Goal: Transaction & Acquisition: Purchase product/service

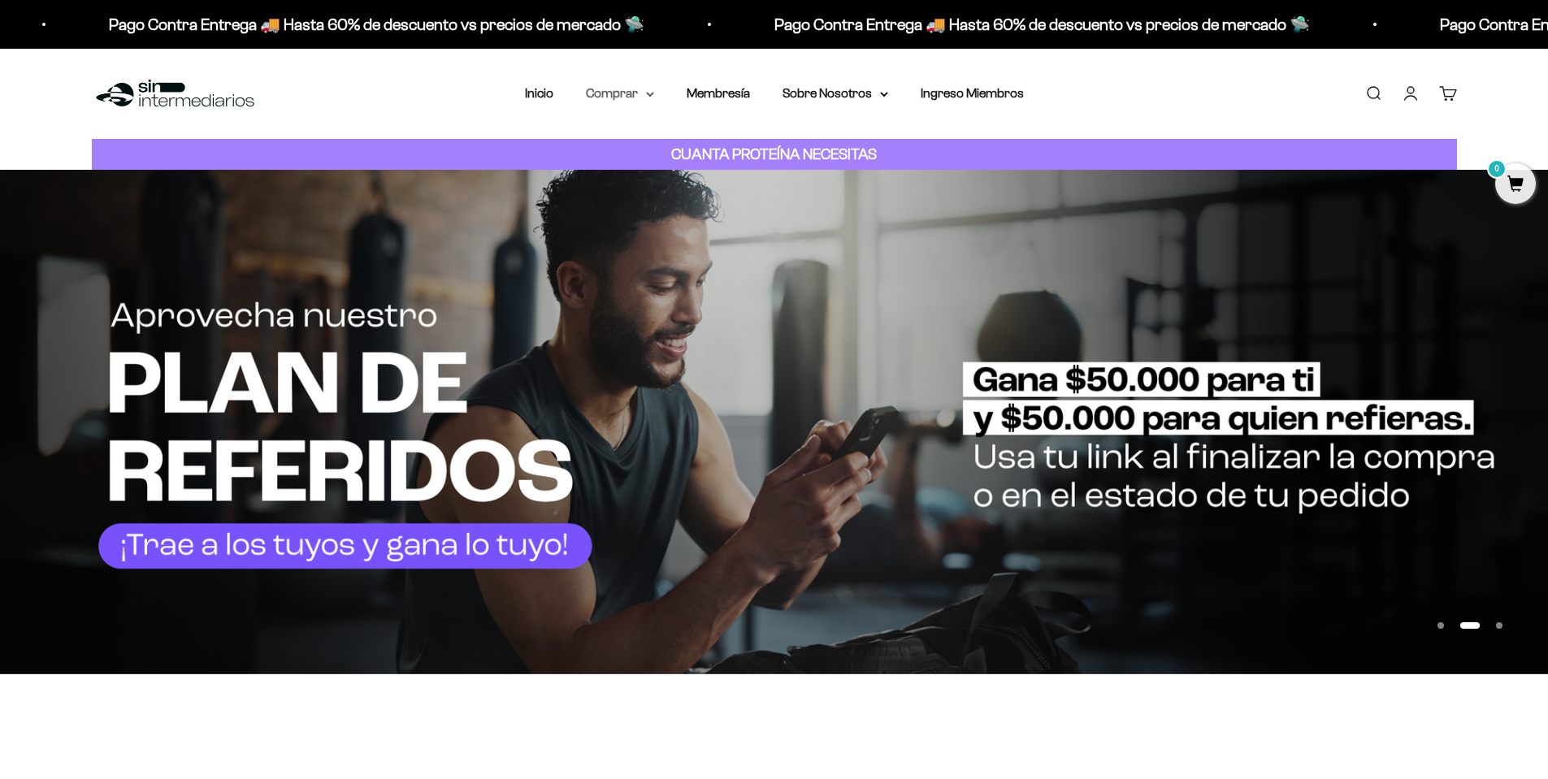
click at [649, 98] on summary "Comprar" at bounding box center [620, 93] width 68 height 21
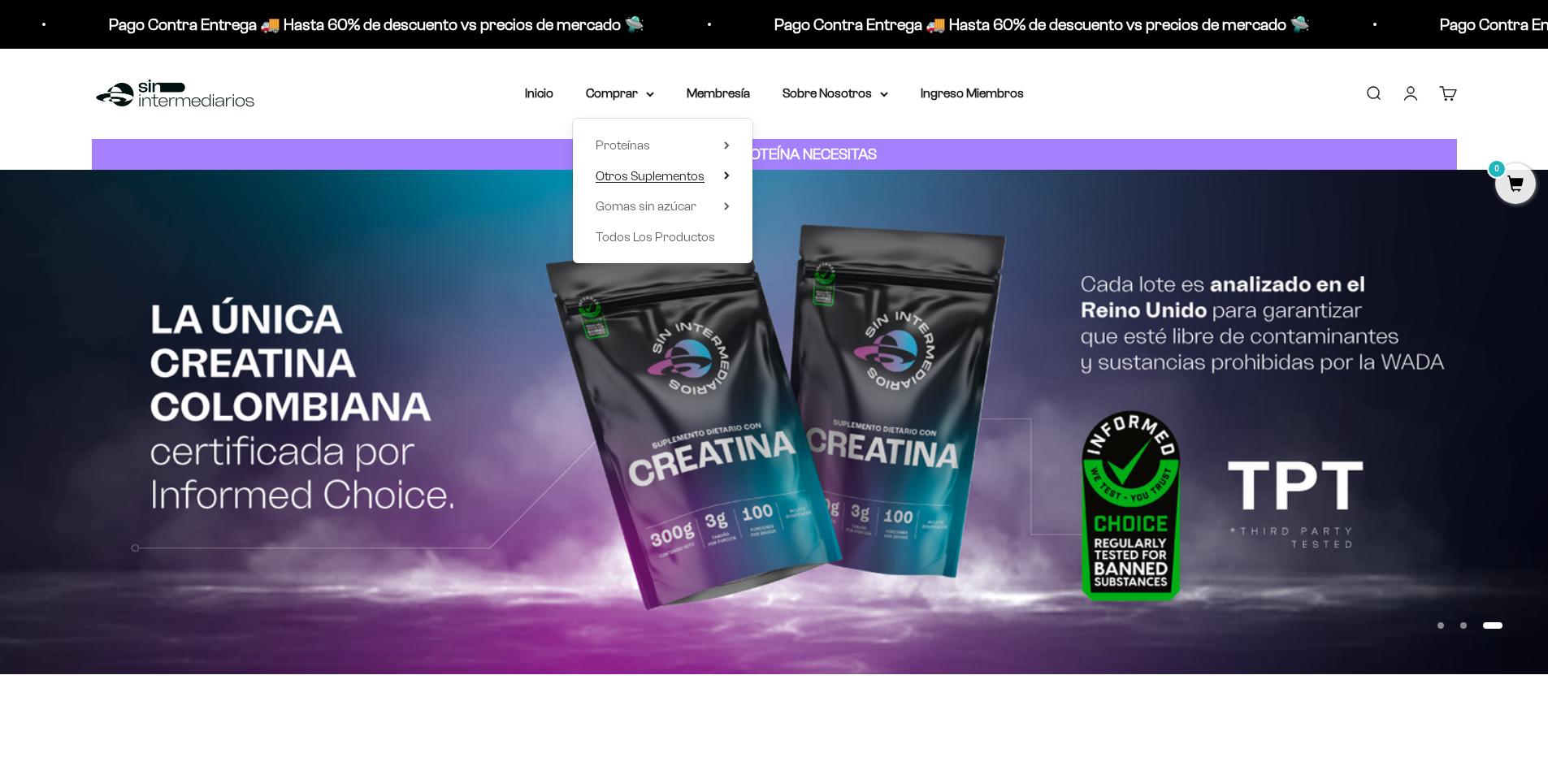
click at [658, 184] on span "Otros Suplementos" at bounding box center [650, 176] width 109 height 21
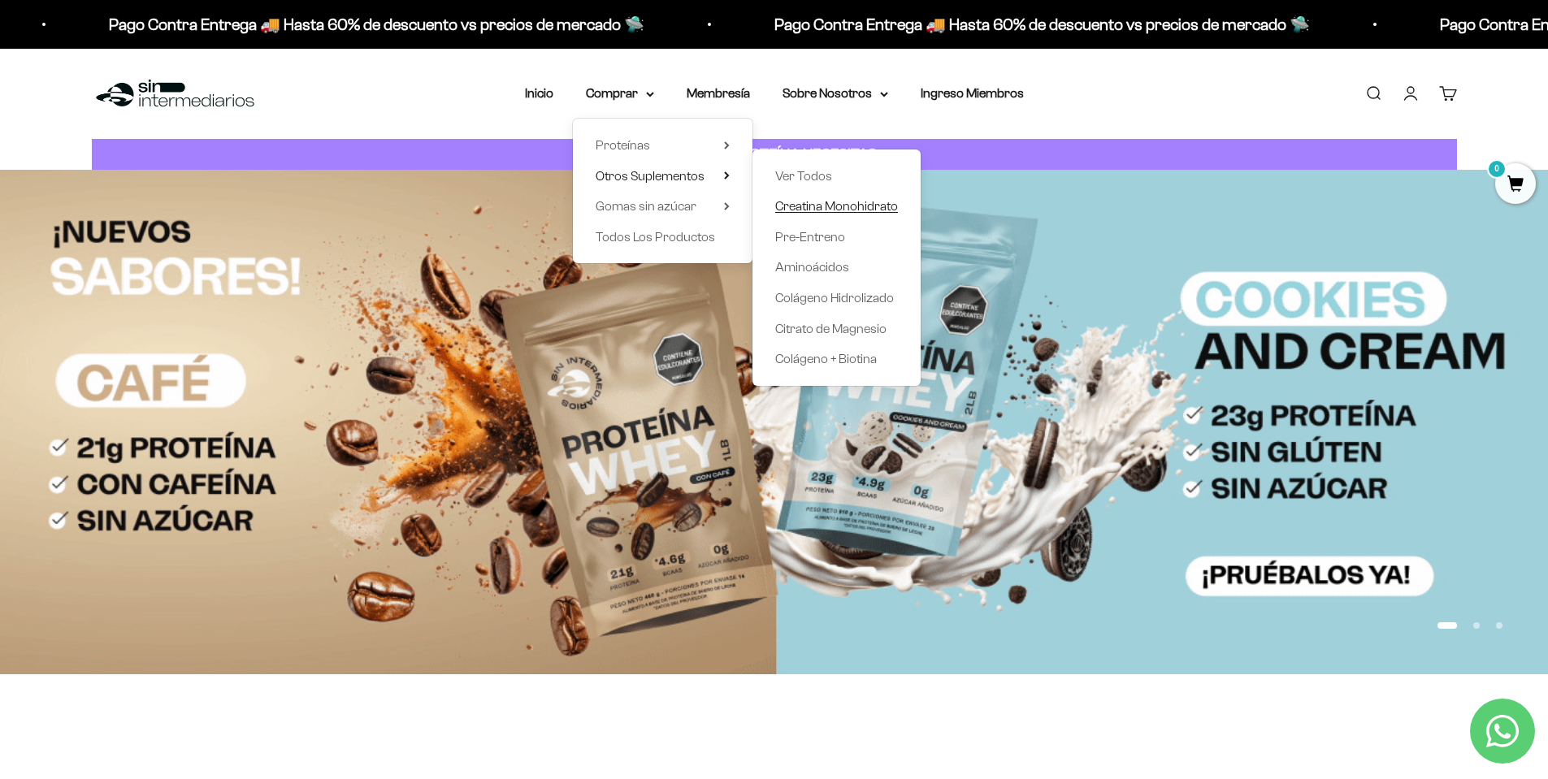
click at [839, 209] on span "Creatina Monohidrato" at bounding box center [836, 206] width 123 height 14
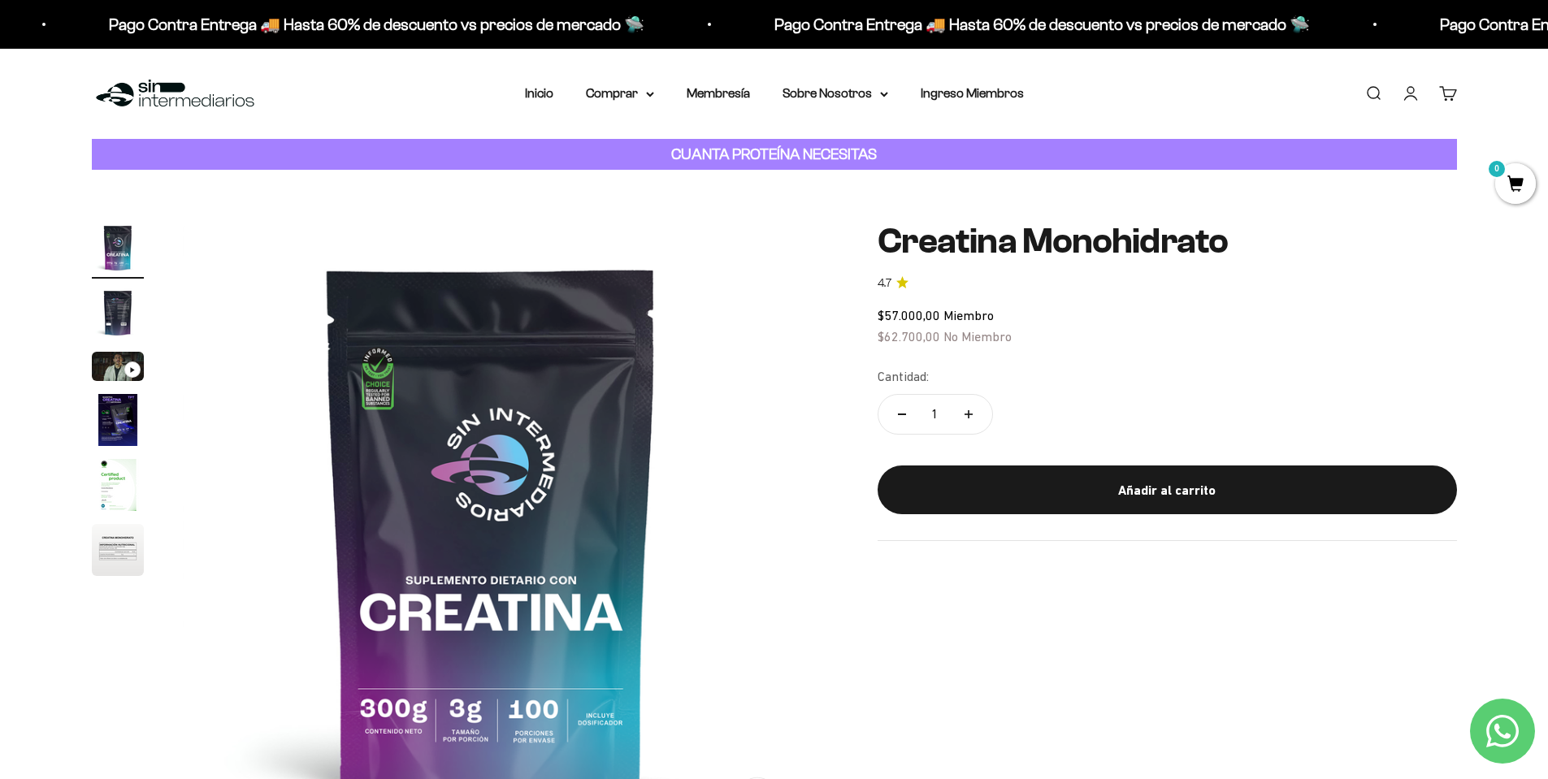
click at [971, 415] on icon "Aumentar cantidad" at bounding box center [969, 414] width 8 height 8
type input "2"
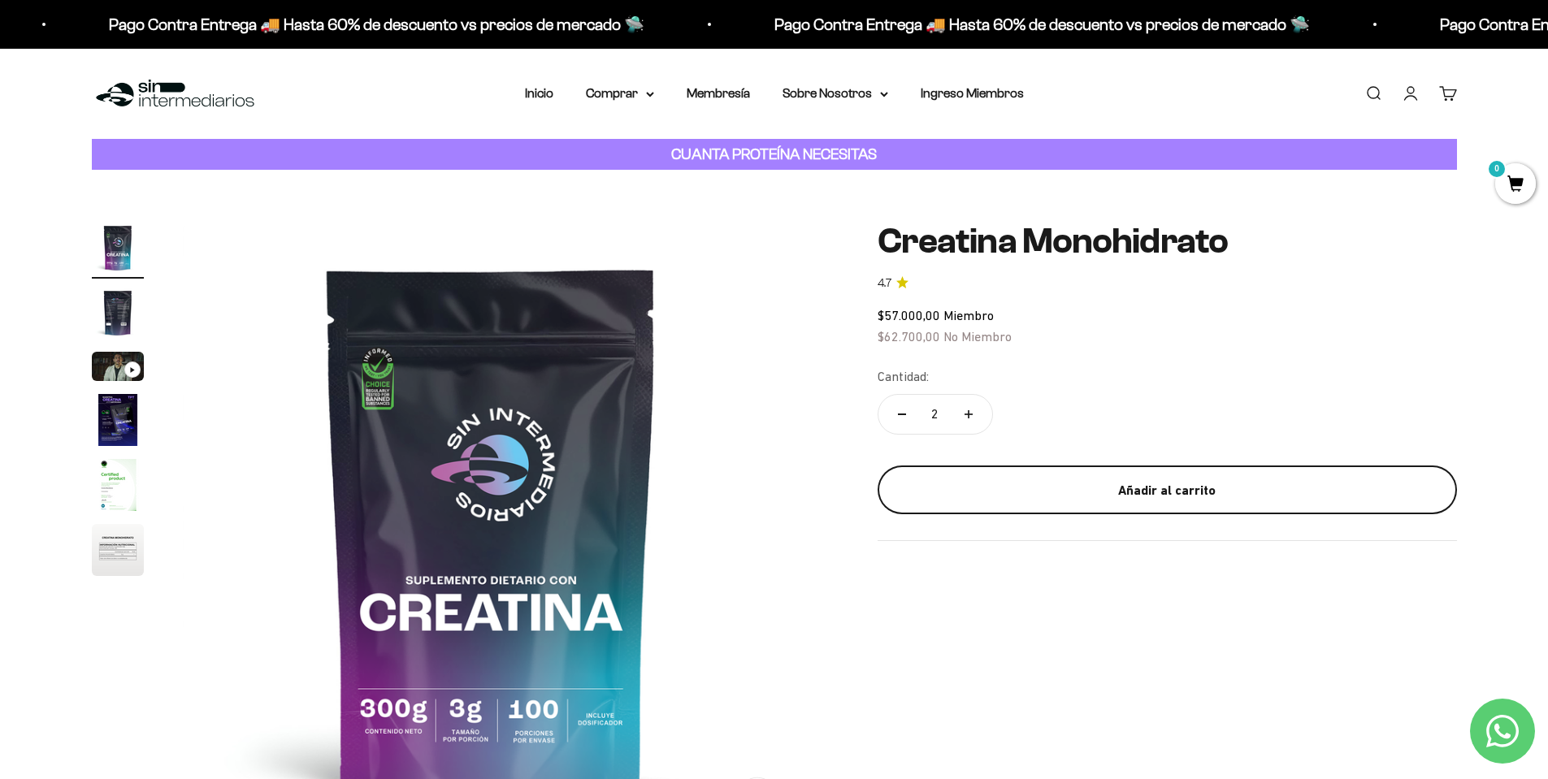
click at [1177, 483] on div "Añadir al carrito" at bounding box center [1167, 490] width 514 height 21
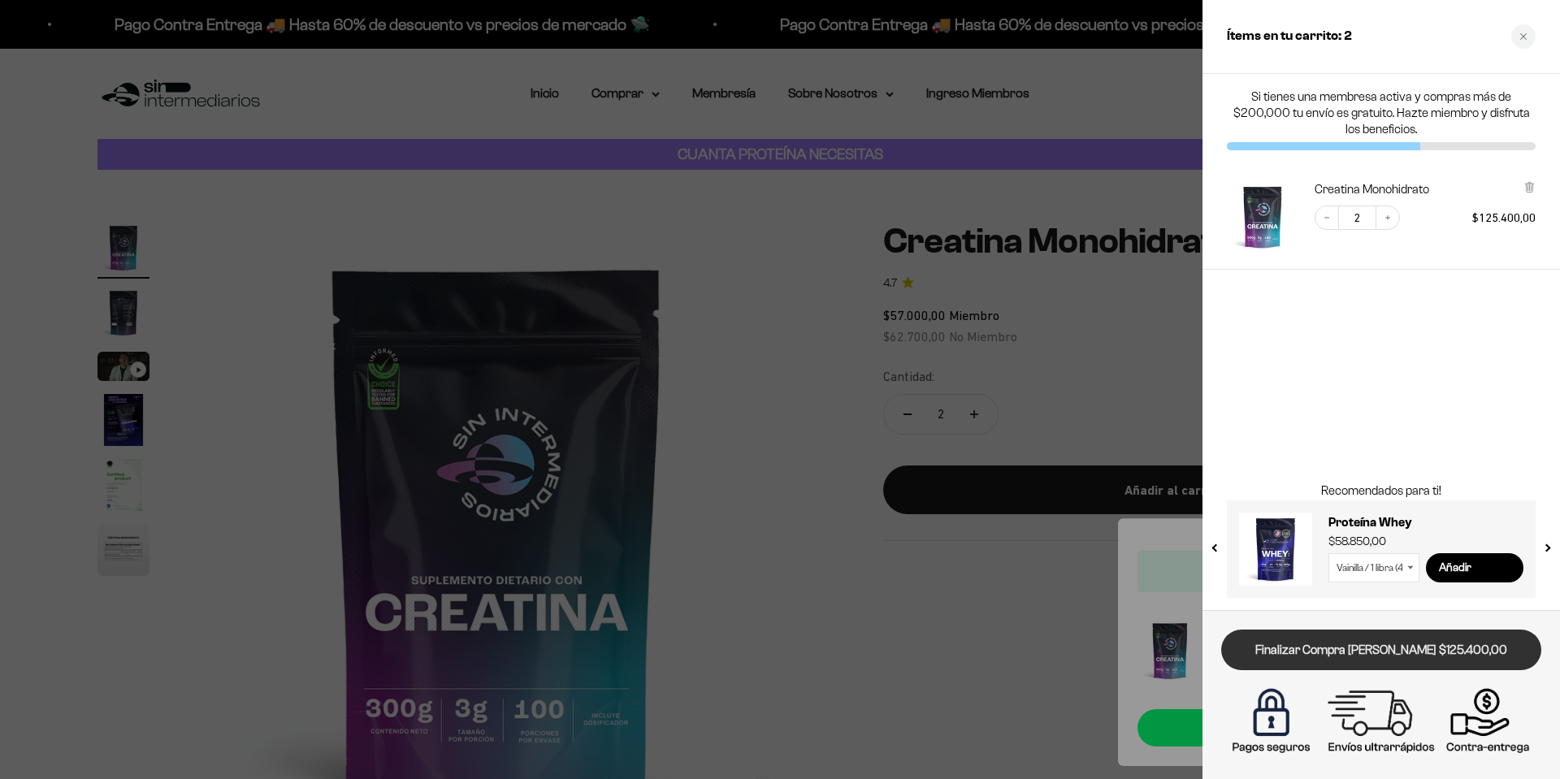
click at [1417, 647] on link "Finalizar Compra [PERSON_NAME] $125.400,00" at bounding box center [1382, 650] width 320 height 41
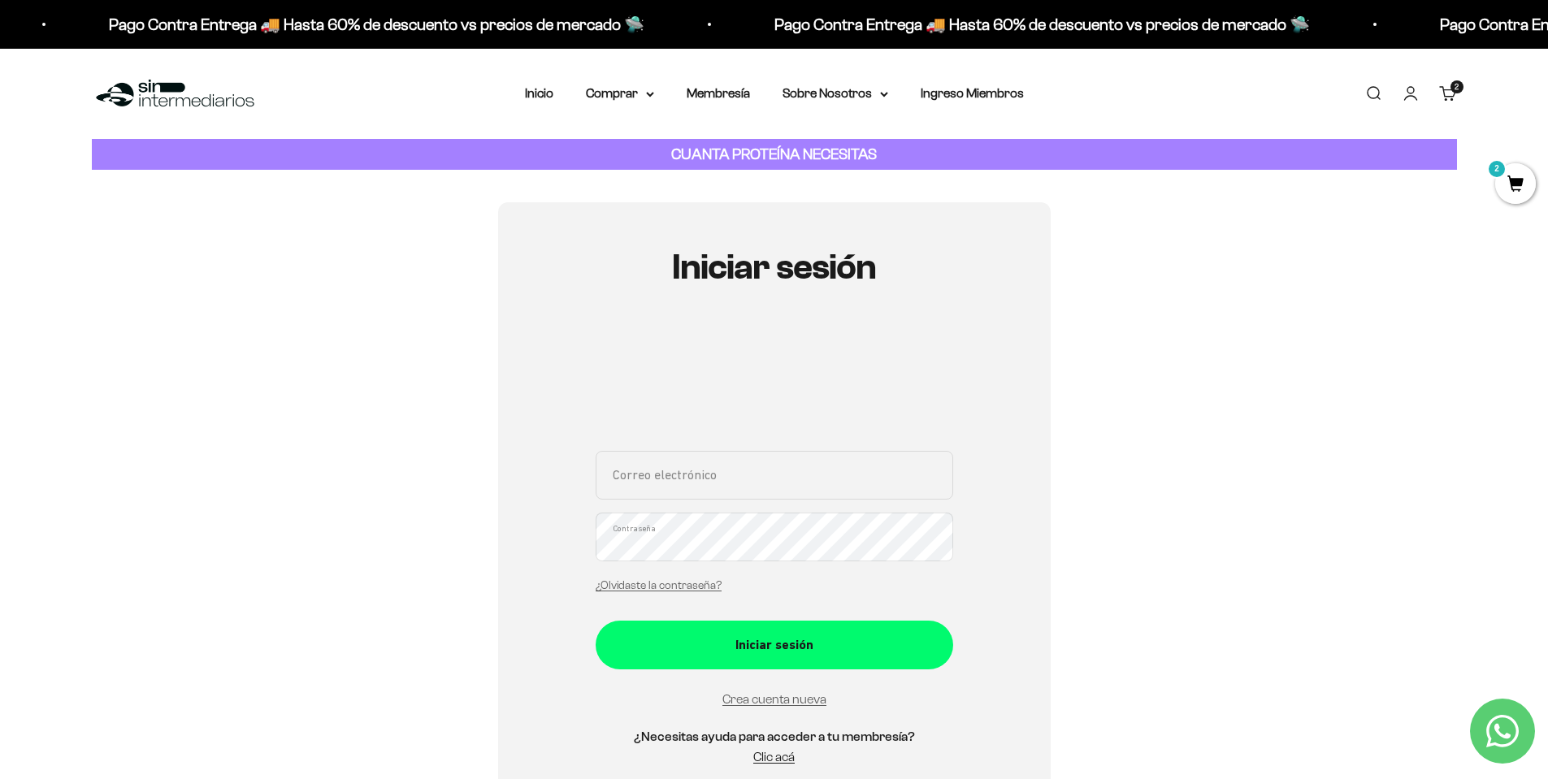
scroll to position [98, 0]
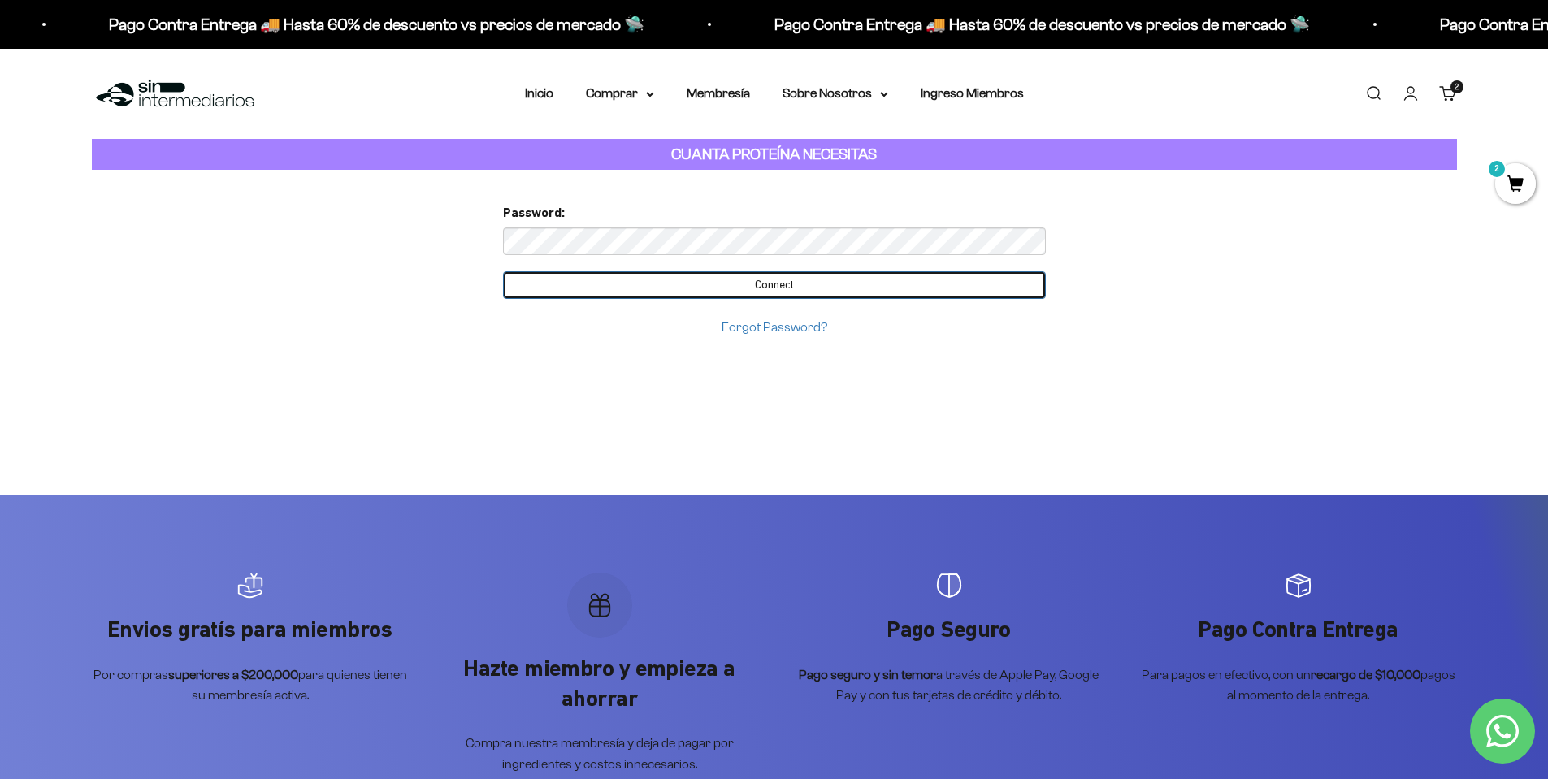
click at [777, 286] on input "Connect" at bounding box center [774, 285] width 543 height 28
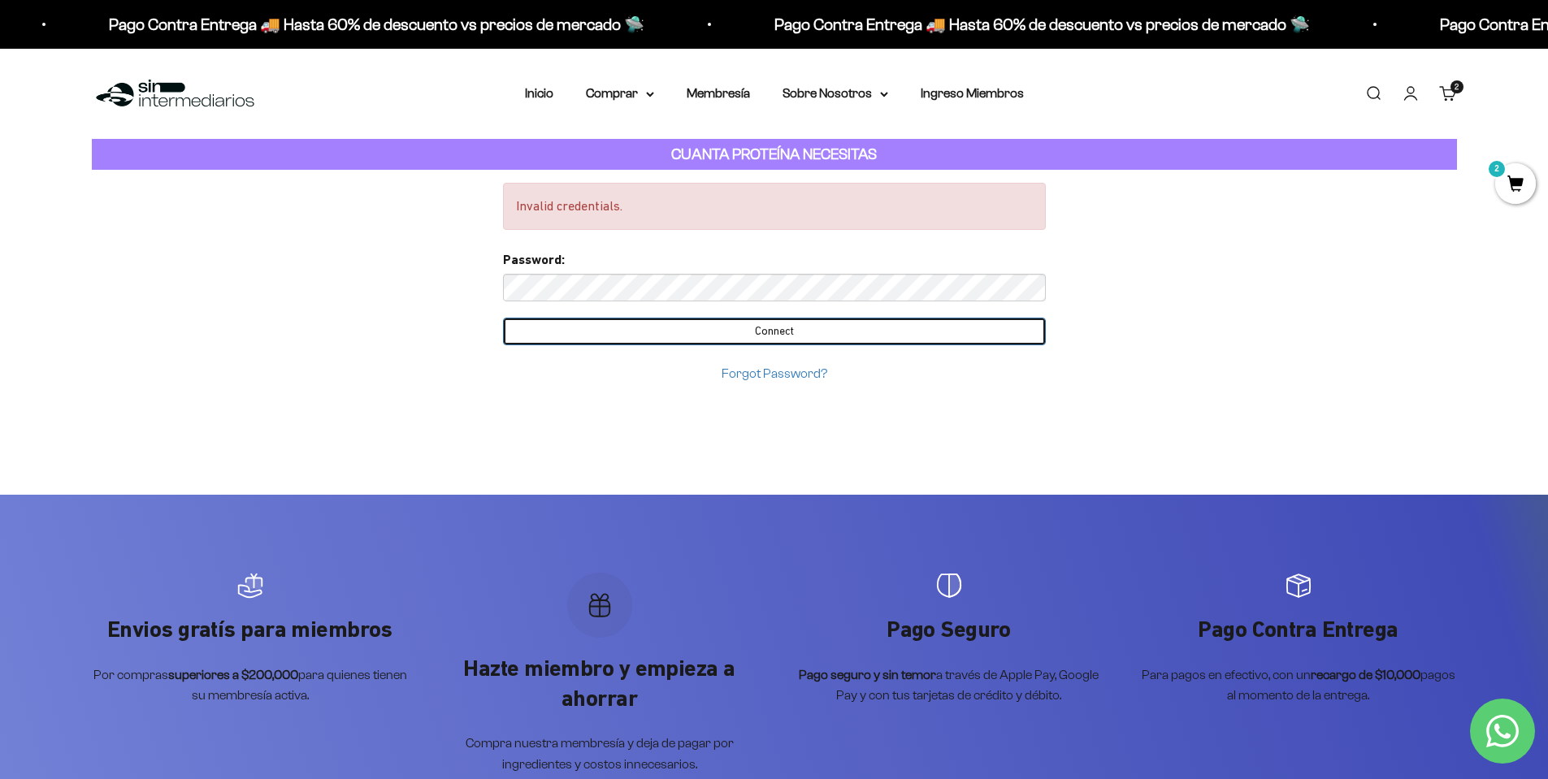
click at [827, 324] on input "Connect" at bounding box center [774, 332] width 543 height 28
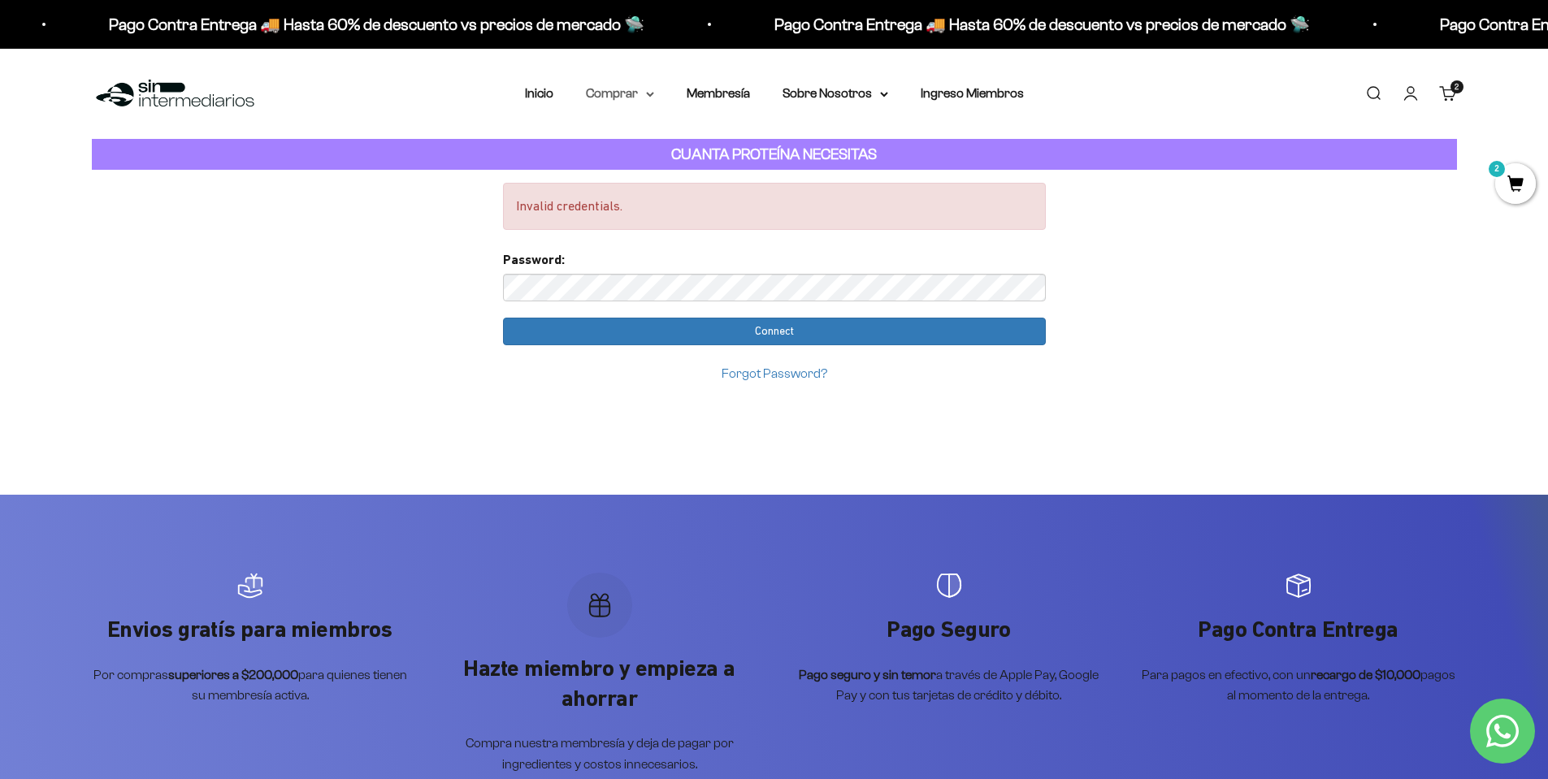
click at [636, 88] on summary "Comprar" at bounding box center [620, 93] width 68 height 21
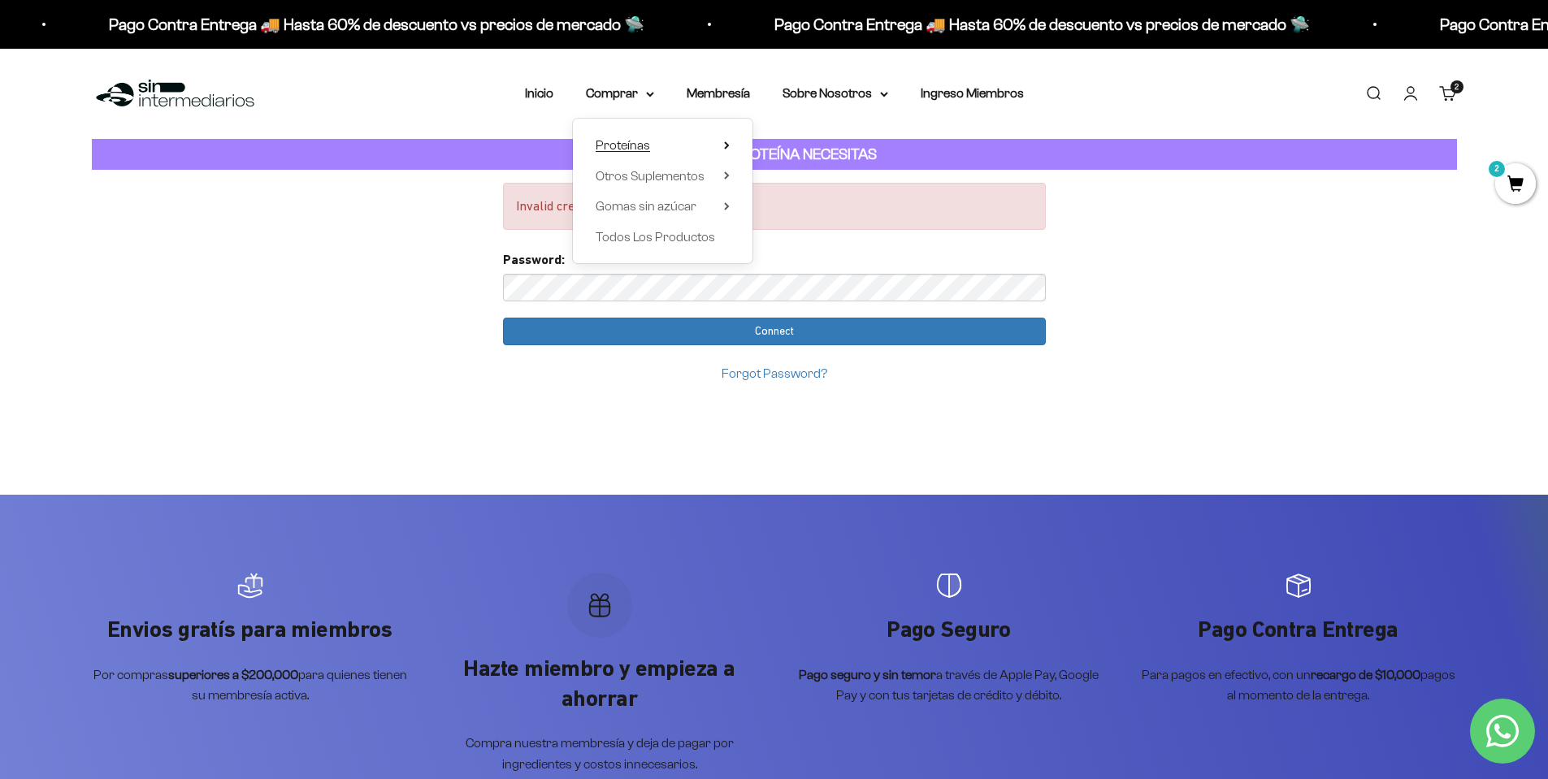
click at [660, 150] on summary "Proteínas" at bounding box center [663, 145] width 134 height 21
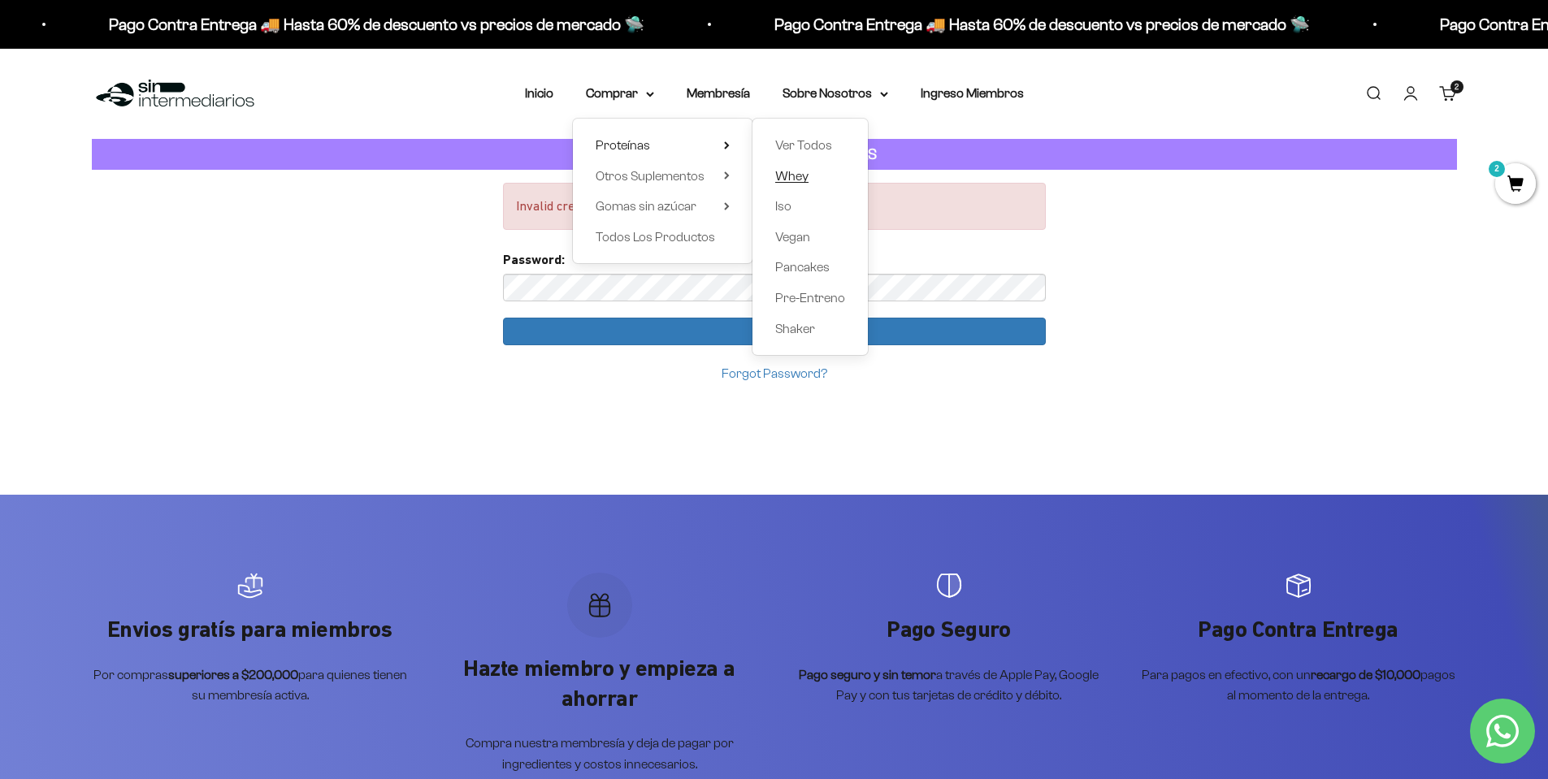
click at [788, 174] on span "Whey" at bounding box center [791, 176] width 33 height 14
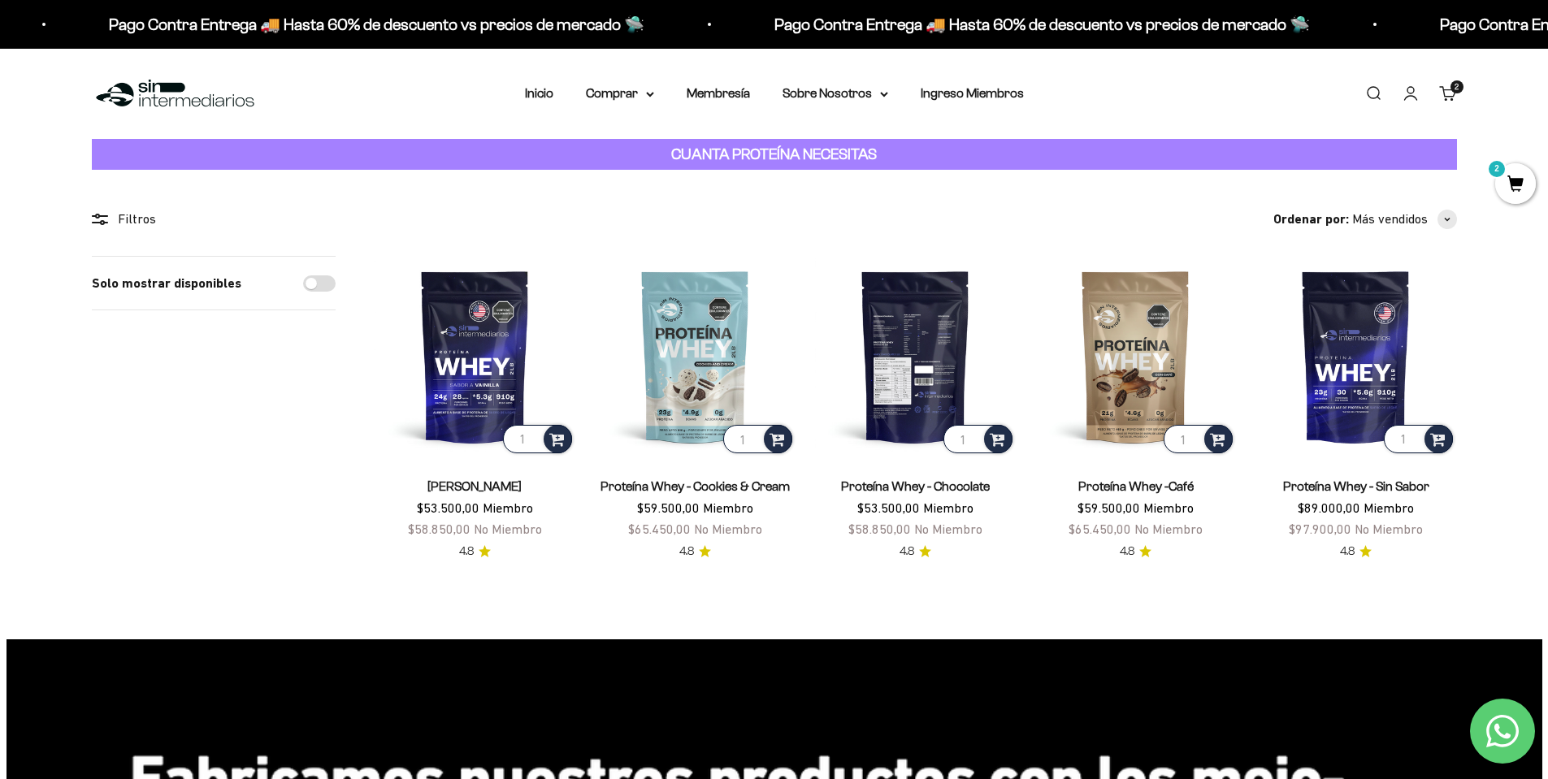
click at [922, 386] on img at bounding box center [915, 356] width 201 height 201
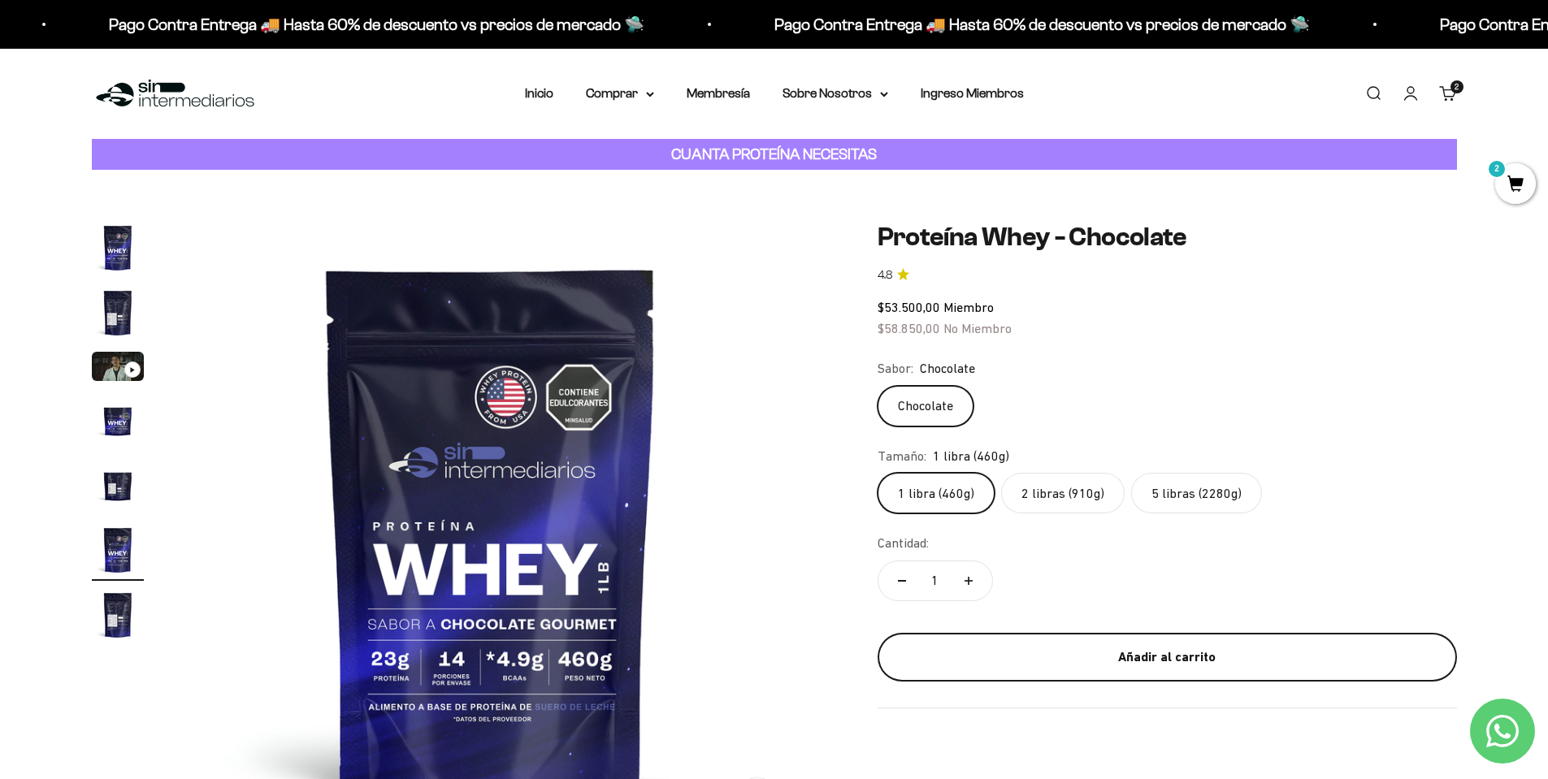
click at [1209, 659] on div "Añadir al carrito" at bounding box center [1167, 657] width 514 height 21
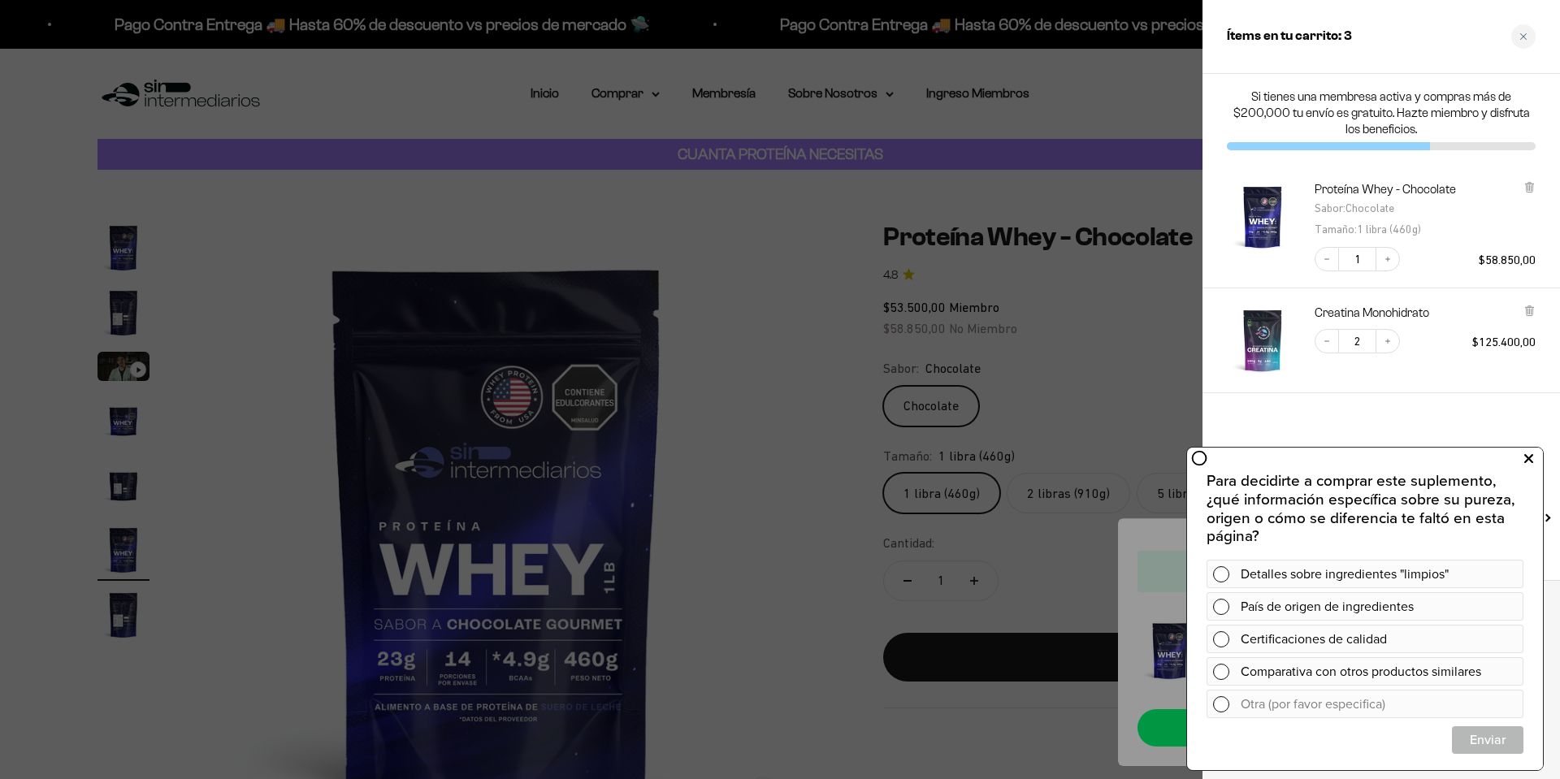
click at [1533, 462] on icon at bounding box center [1529, 459] width 9 height 21
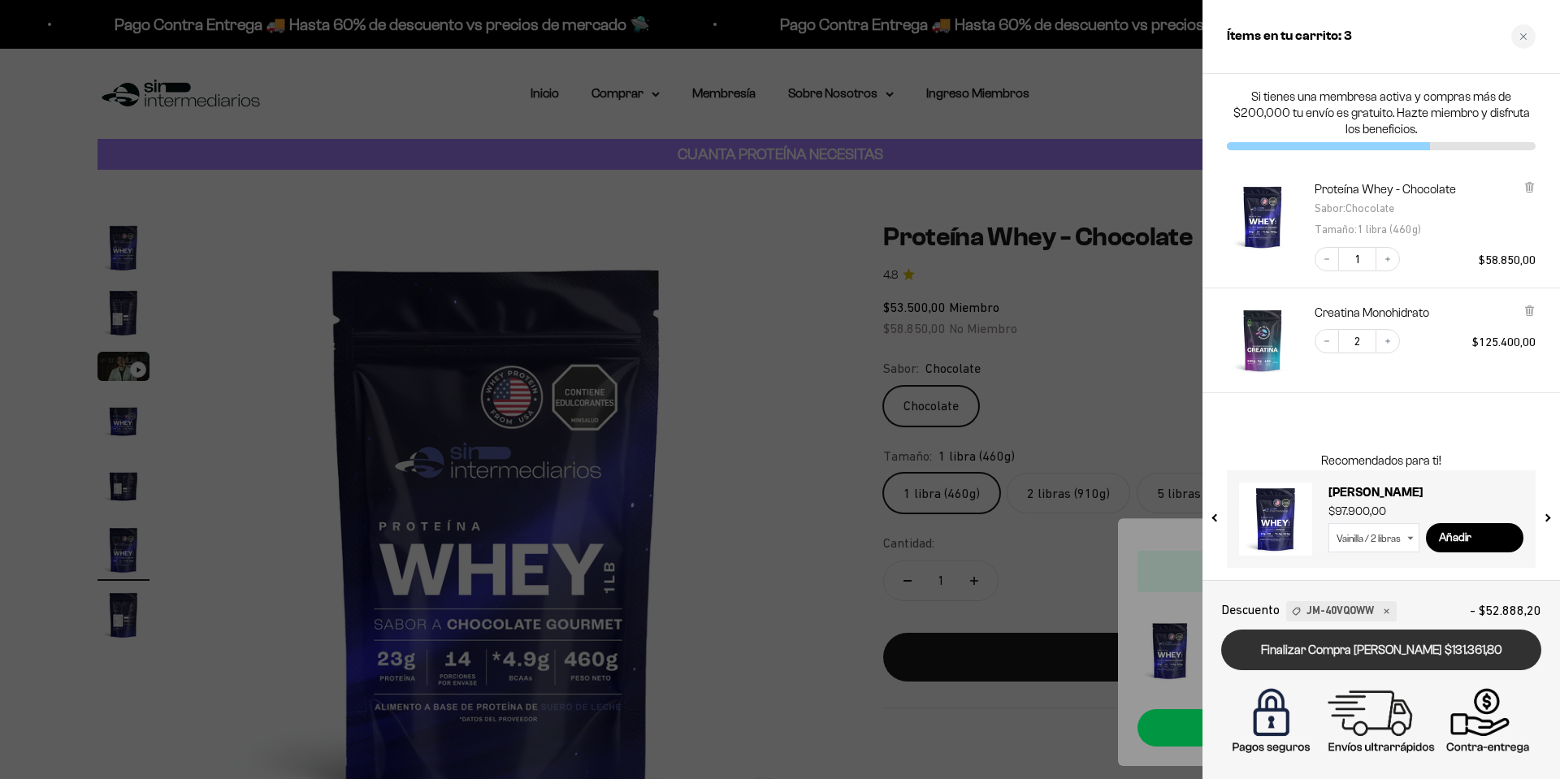
click at [1398, 651] on link "Finalizar Compra [PERSON_NAME] $131.361,80" at bounding box center [1382, 650] width 320 height 41
